Goal: Use online tool/utility: Utilize a website feature to perform a specific function

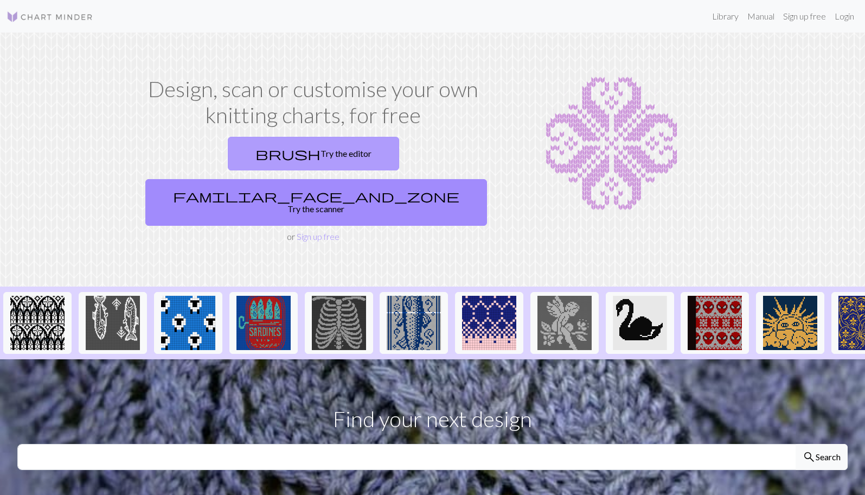
click at [251, 153] on link "brush Try the editor" at bounding box center [313, 154] width 171 height 34
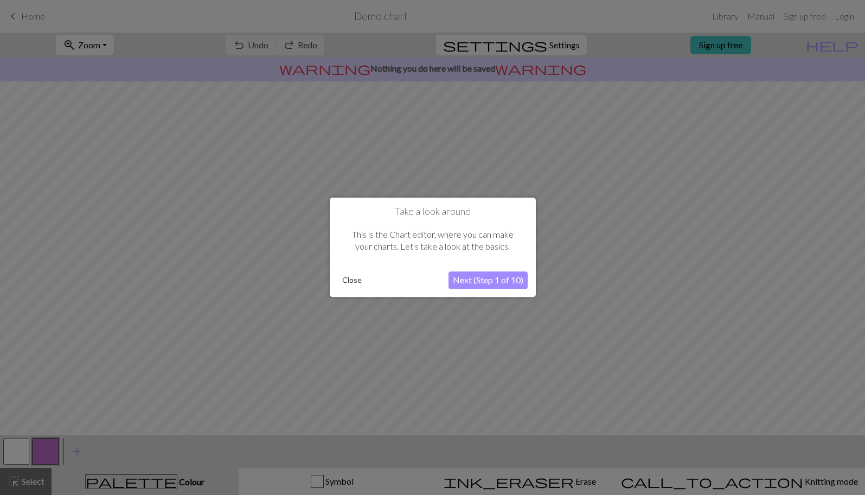
click at [476, 280] on button "Next (Step 1 of 10)" at bounding box center [487, 280] width 79 height 17
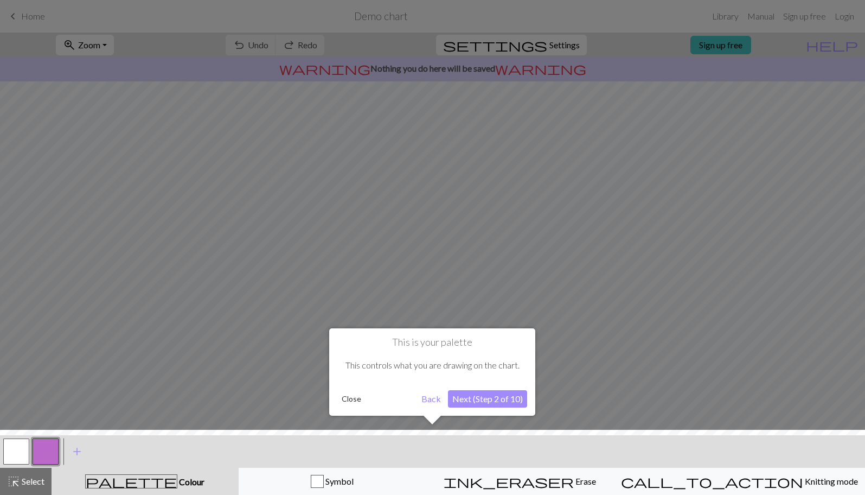
click at [475, 409] on div "This is your palette This controls what you are drawing on the chart. Close Bac…" at bounding box center [432, 371] width 206 height 87
click at [493, 400] on button "Next (Step 2 of 10)" at bounding box center [487, 398] width 79 height 17
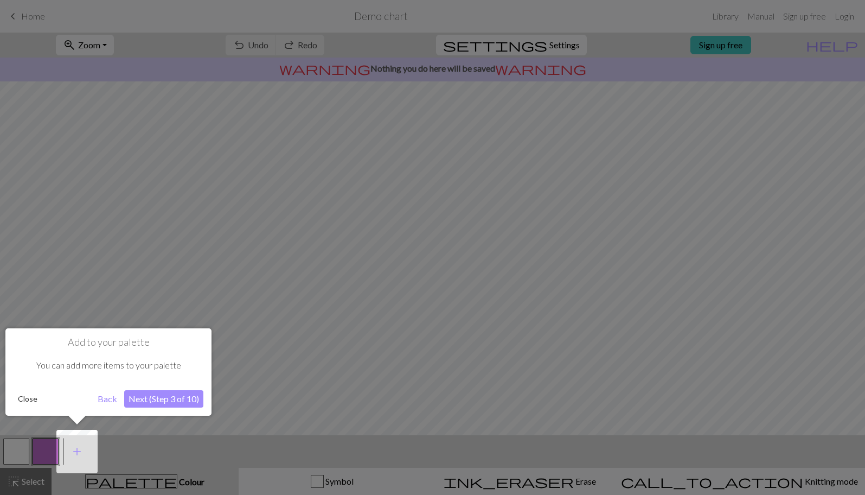
click at [166, 399] on button "Next (Step 3 of 10)" at bounding box center [163, 398] width 79 height 17
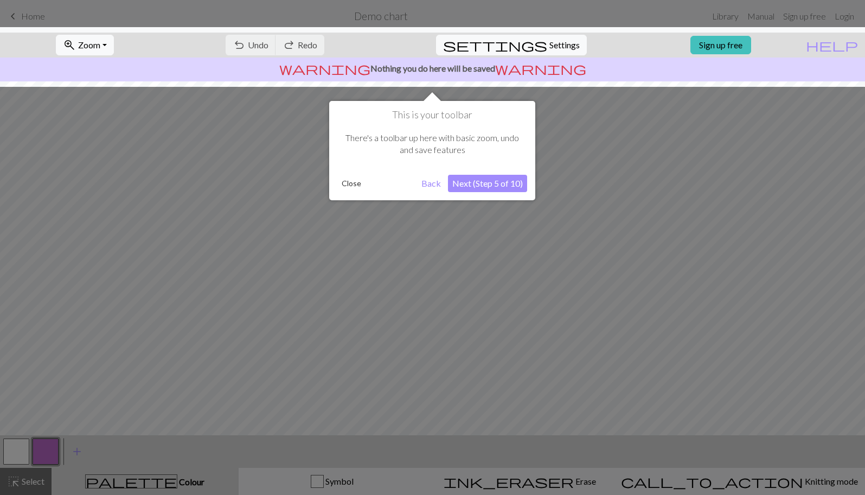
click at [502, 184] on button "Next (Step 5 of 10)" at bounding box center [487, 183] width 79 height 17
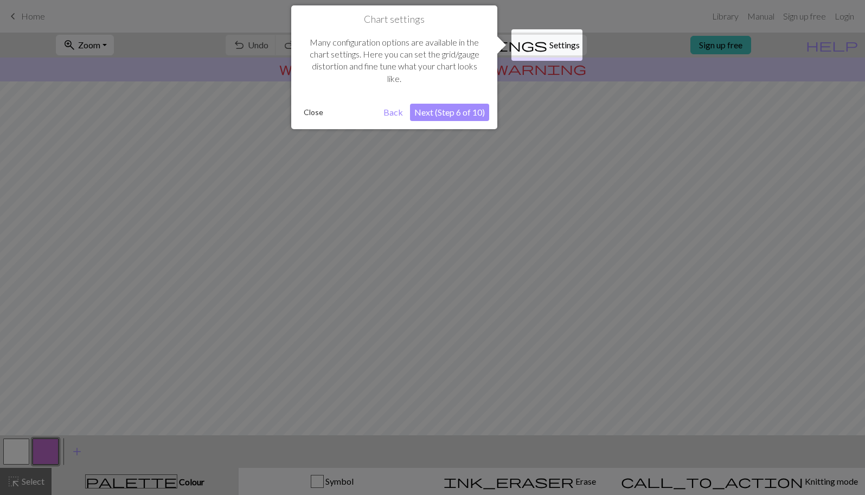
click at [451, 111] on button "Next (Step 6 of 10)" at bounding box center [449, 112] width 79 height 17
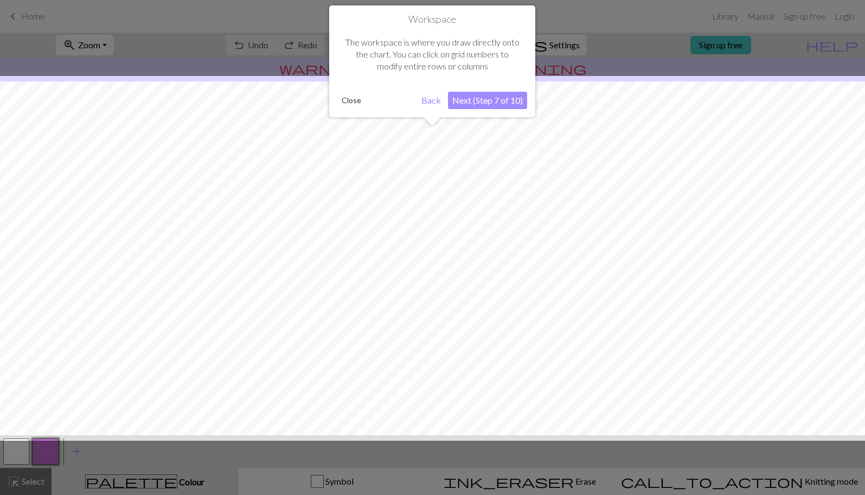
scroll to position [42, 0]
click at [473, 100] on button "Next (Step 7 of 10)" at bounding box center [487, 100] width 79 height 17
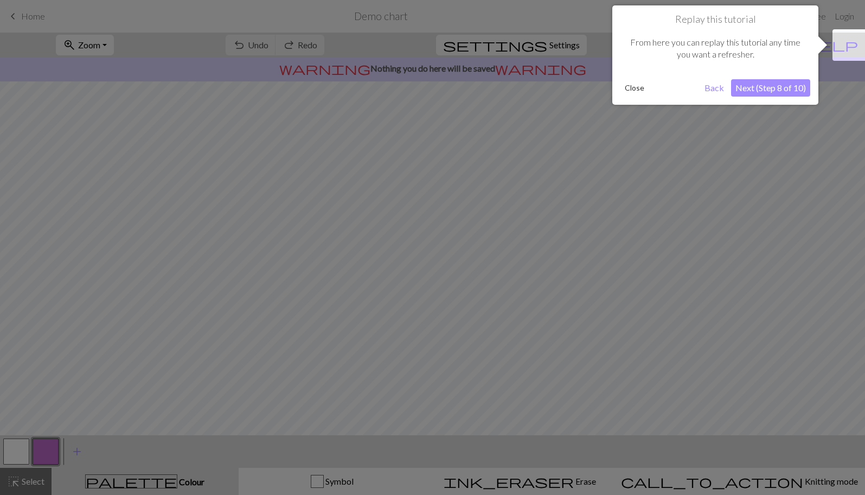
click at [781, 88] on button "Next (Step 8 of 10)" at bounding box center [770, 87] width 79 height 17
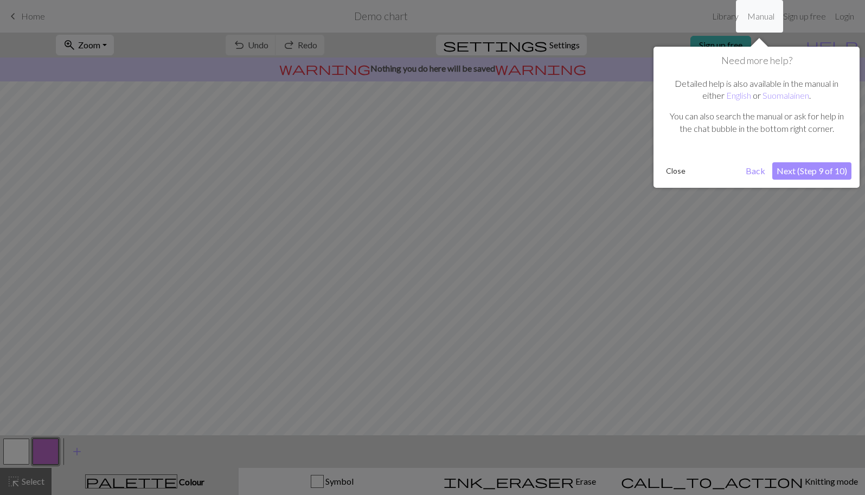
click at [794, 171] on button "Next (Step 9 of 10)" at bounding box center [811, 170] width 79 height 17
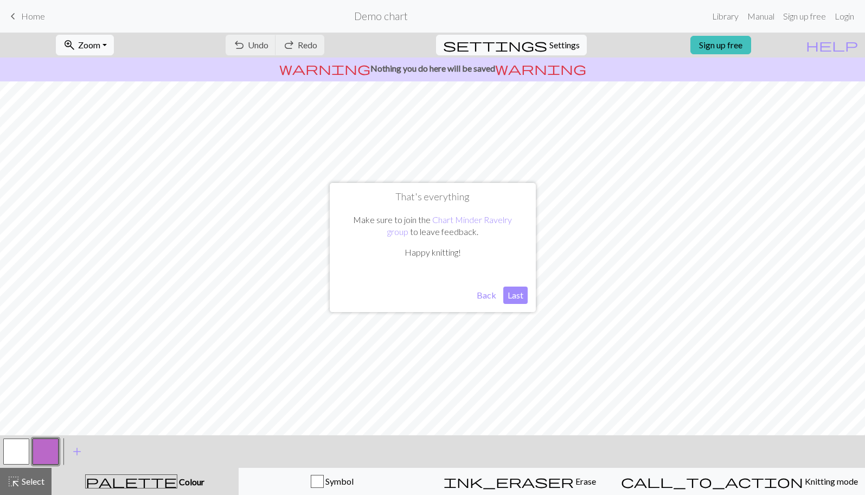
click at [519, 291] on button "Last" at bounding box center [515, 294] width 24 height 17
click at [549, 44] on span "Settings" at bounding box center [564, 45] width 30 height 13
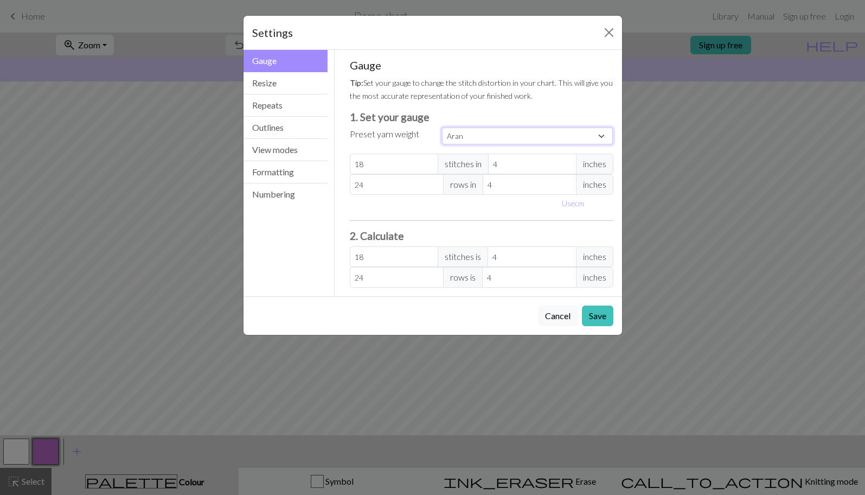
click at [519, 144] on select "Custom Square Lace Light Fingering Fingering Sport Double knit Worsted Aran Bul…" at bounding box center [527, 135] width 171 height 17
select select "fingering"
click at [442, 127] on select "Custom Square Lace Light Fingering Fingering Sport Double knit Worsted Aran Bul…" at bounding box center [527, 135] width 171 height 17
type input "28"
type input "36"
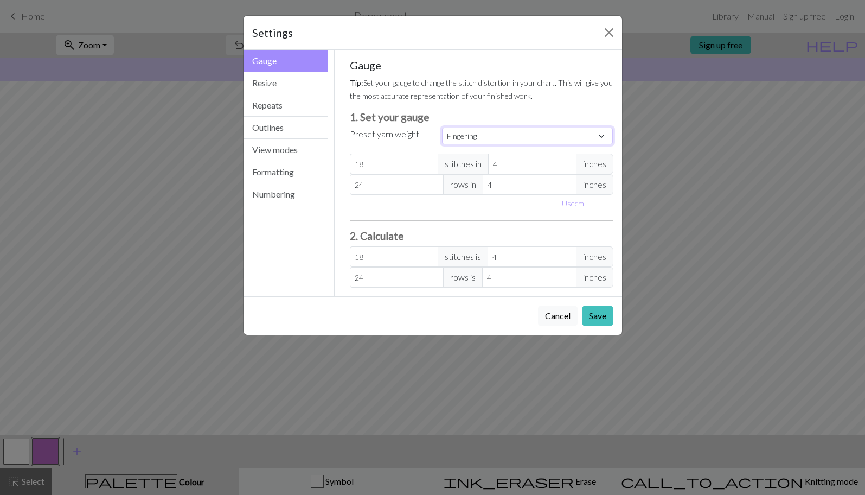
type input "28"
type input "36"
click at [502, 137] on select "Custom Square Lace Light Fingering Fingering Sport Double knit Worsted Aran Bul…" at bounding box center [527, 135] width 171 height 17
select select "bulky"
click at [442, 127] on select "Custom Square Lace Light Fingering Fingering Sport Double knit Worsted Aran Bul…" at bounding box center [527, 135] width 171 height 17
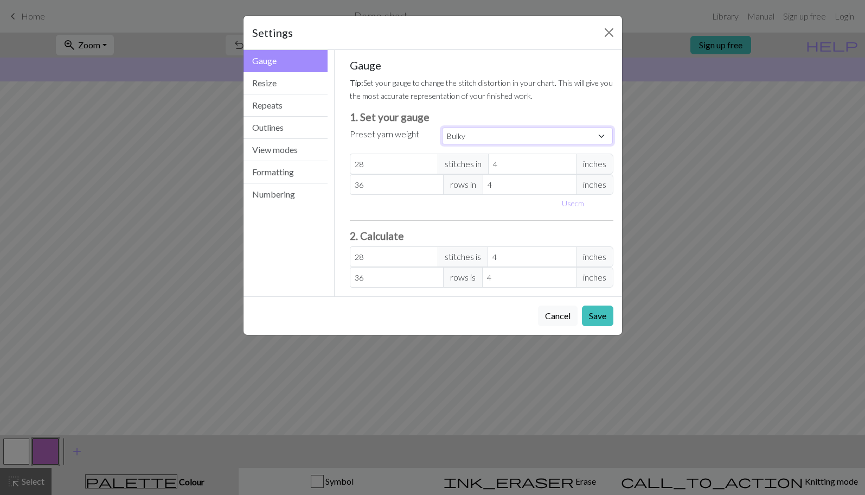
type input "14"
type input "19"
type input "14"
type input "19"
click at [589, 165] on span "inches" at bounding box center [594, 163] width 37 height 21
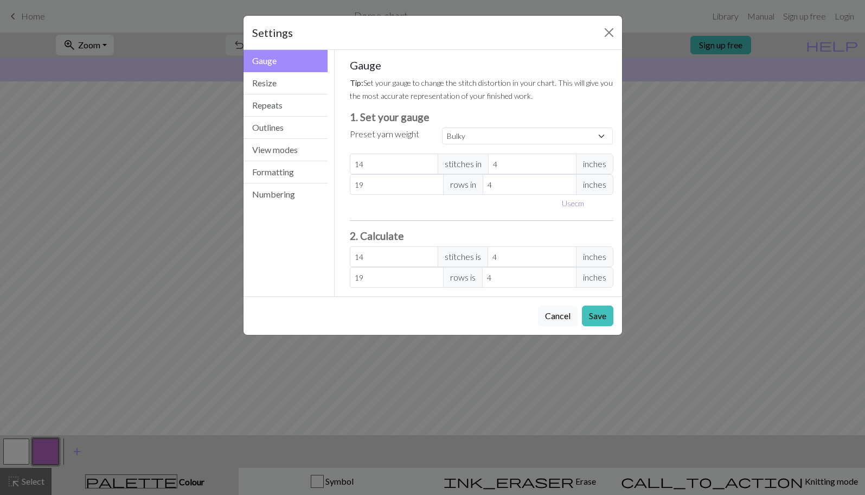
click at [580, 204] on button "Use cm" at bounding box center [573, 203] width 32 height 17
type input "10.16"
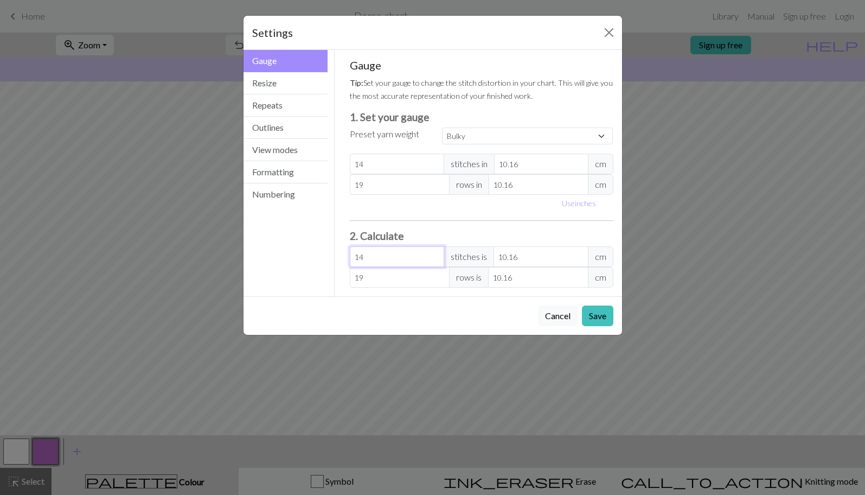
drag, startPoint x: 399, startPoint y: 260, endPoint x: 351, endPoint y: 258, distance: 47.8
click at [351, 258] on input "14" at bounding box center [397, 256] width 94 height 21
click at [279, 91] on button "Resize" at bounding box center [285, 83] width 85 height 22
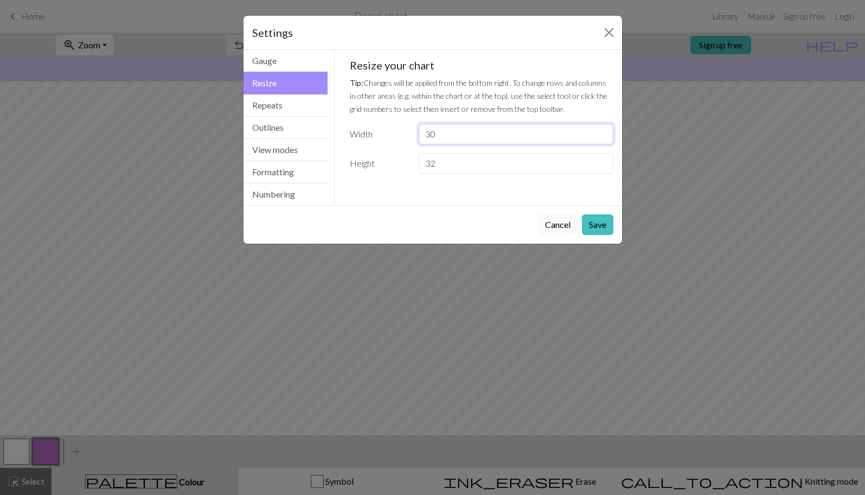
drag, startPoint x: 470, startPoint y: 131, endPoint x: 416, endPoint y: 132, distance: 54.2
click at [416, 133] on div "30" at bounding box center [515, 134] width 207 height 21
type input "46"
click at [449, 165] on input "32" at bounding box center [516, 163] width 194 height 21
drag, startPoint x: 449, startPoint y: 165, endPoint x: 423, endPoint y: 163, distance: 26.1
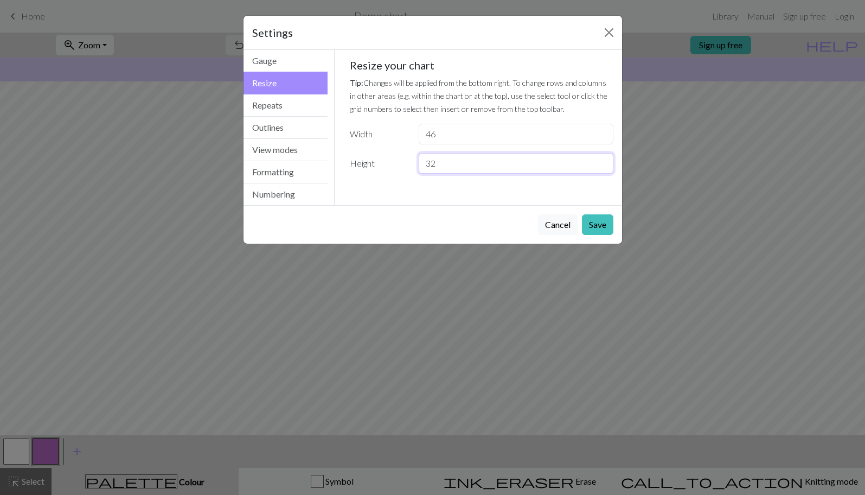
click at [423, 164] on input "32" at bounding box center [516, 163] width 194 height 21
type input "52"
click at [304, 108] on button "Repeats" at bounding box center [285, 105] width 85 height 22
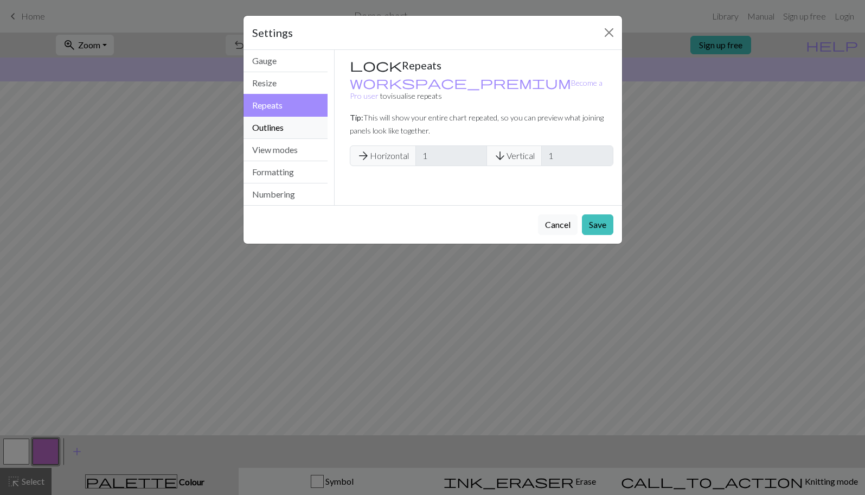
click at [294, 127] on button "Outlines" at bounding box center [285, 128] width 85 height 22
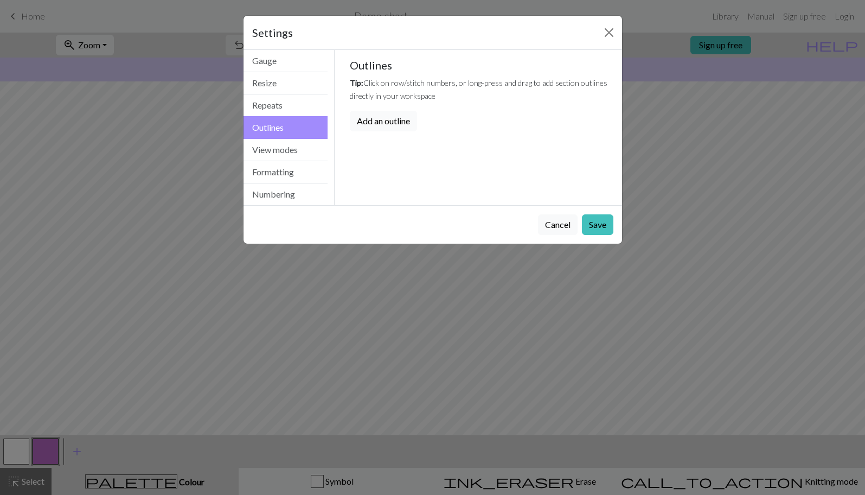
click at [387, 120] on button "Add an outline" at bounding box center [383, 121] width 67 height 21
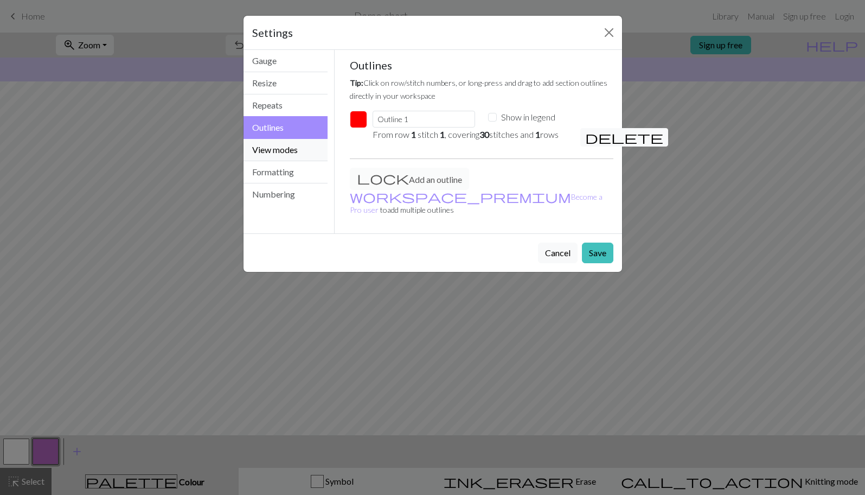
click at [283, 155] on button "View modes" at bounding box center [285, 150] width 85 height 22
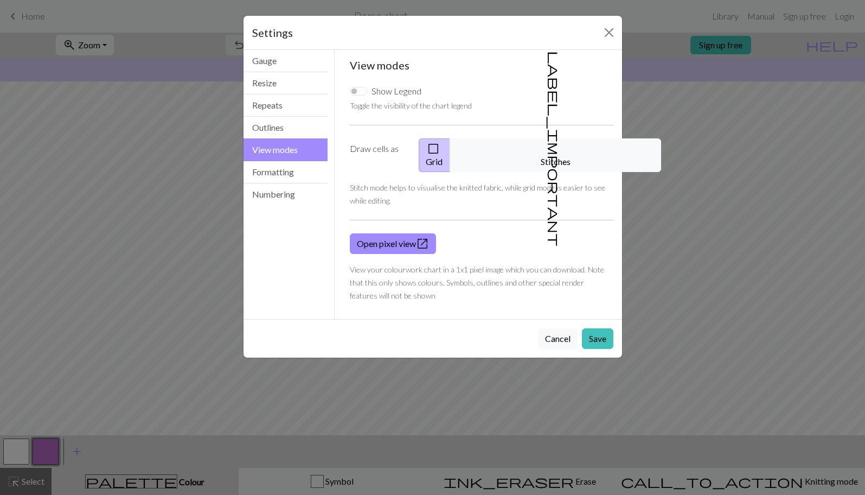
click at [285, 161] on button "View modes" at bounding box center [285, 149] width 85 height 23
click at [285, 179] on button "Formatting" at bounding box center [285, 172] width 85 height 22
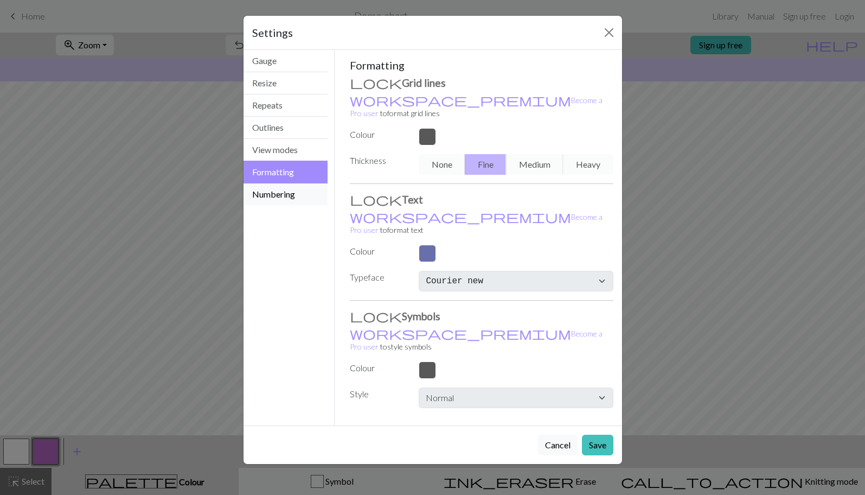
click at [280, 188] on button "Numbering" at bounding box center [285, 194] width 85 height 22
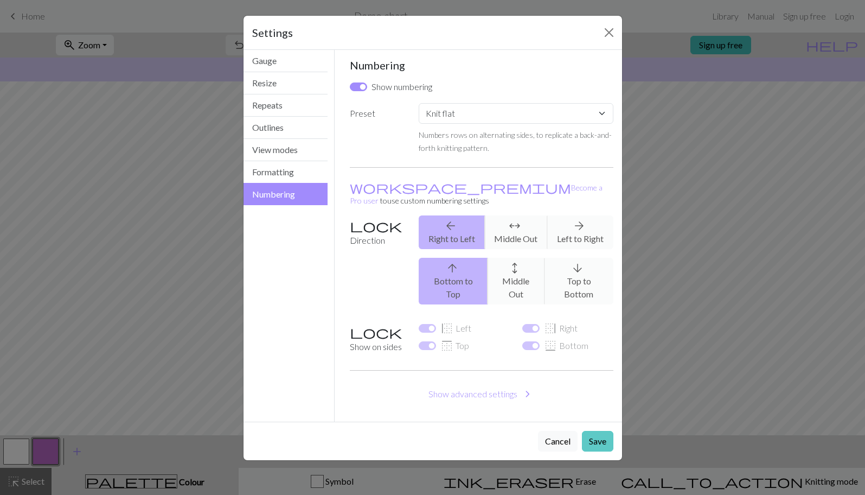
click at [600, 431] on button "Save" at bounding box center [597, 441] width 31 height 21
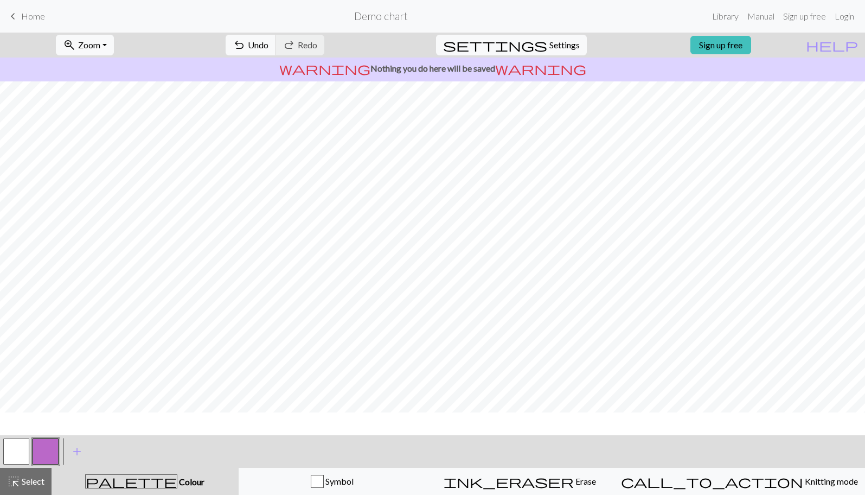
scroll to position [0, 0]
click at [177, 478] on span "Colour" at bounding box center [190, 481] width 27 height 10
click at [53, 444] on button "button" at bounding box center [46, 451] width 26 height 26
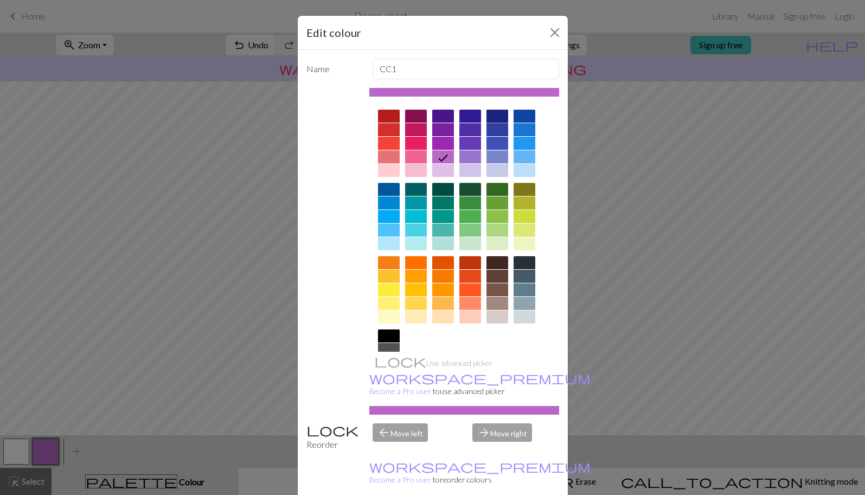
click at [497, 118] on div at bounding box center [497, 116] width 22 height 13
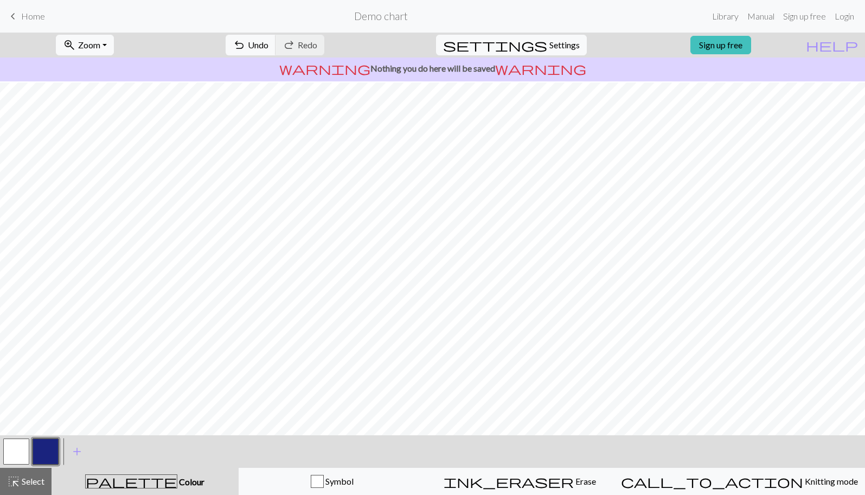
scroll to position [245, 0]
click at [100, 40] on span "Zoom" at bounding box center [89, 45] width 22 height 10
click at [108, 135] on button "50%" at bounding box center [99, 129] width 86 height 17
click at [378, 480] on div "Symbol" at bounding box center [333, 481] width 174 height 13
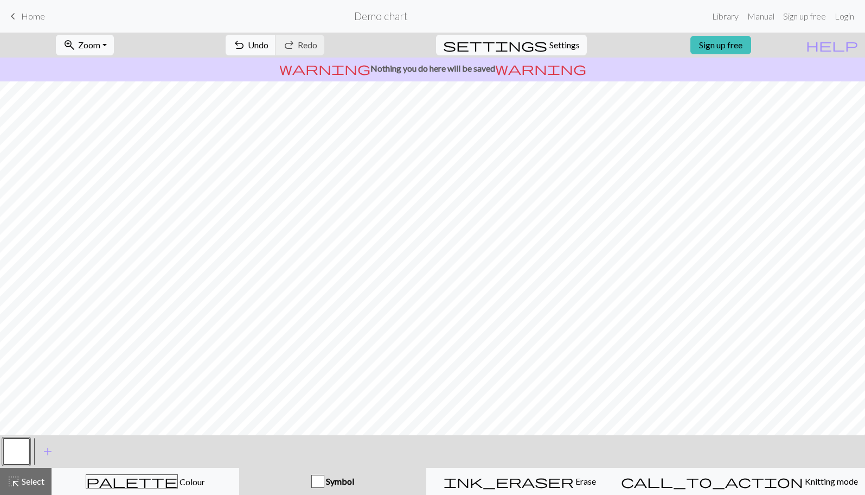
click at [369, 475] on div "Symbol" at bounding box center [333, 481] width 174 height 13
click at [232, 479] on div "palette Colour Colour" at bounding box center [146, 481] width 174 height 14
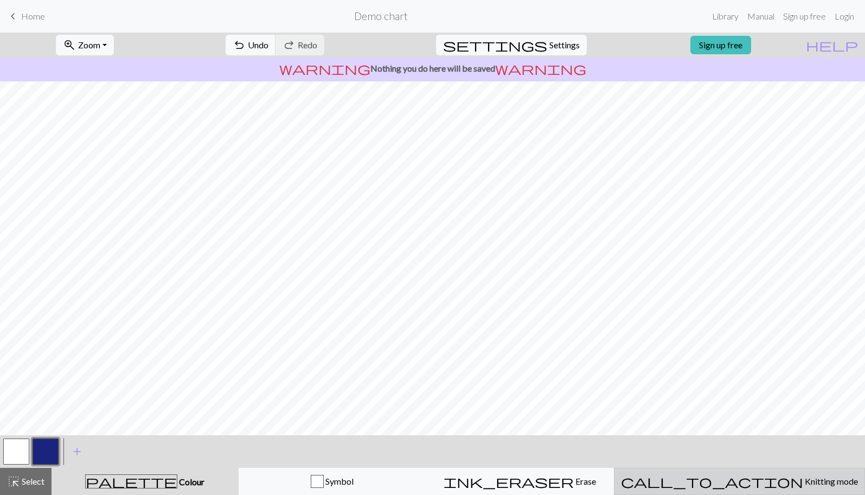
click at [741, 478] on span "call_to_action" at bounding box center [712, 480] width 182 height 15
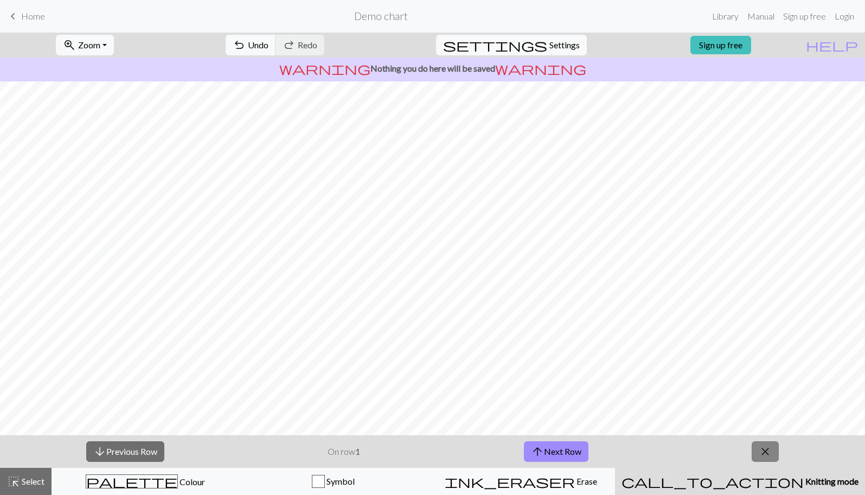
click at [768, 453] on span "close" at bounding box center [765, 451] width 13 height 15
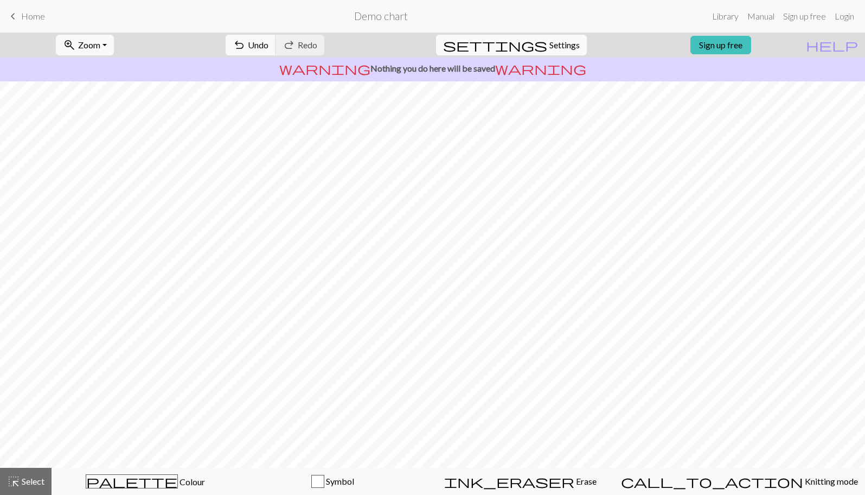
click at [549, 41] on span "Settings" at bounding box center [564, 45] width 30 height 13
select select "flat"
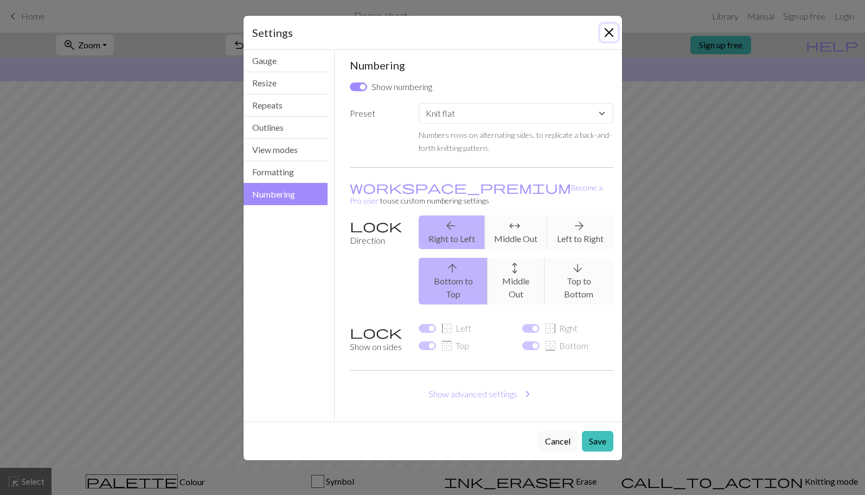
click at [605, 34] on button "Close" at bounding box center [608, 32] width 17 height 17
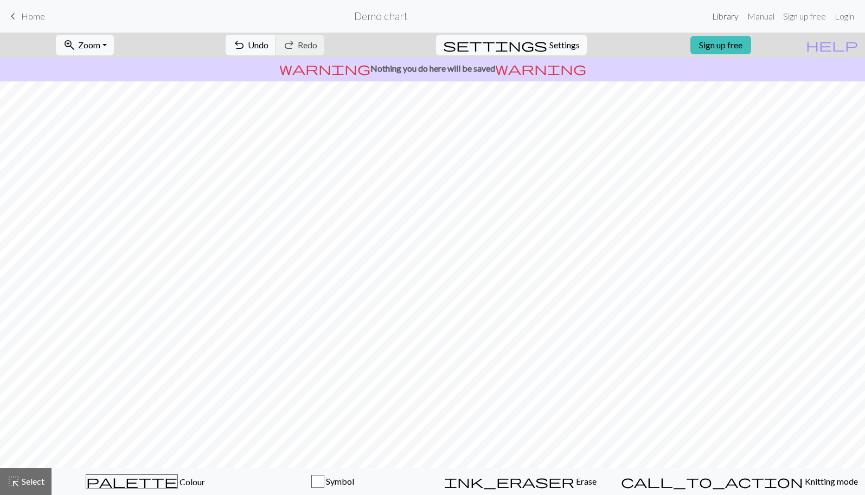
click at [726, 19] on link "Library" at bounding box center [725, 16] width 35 height 22
